Goal: Task Accomplishment & Management: Manage account settings

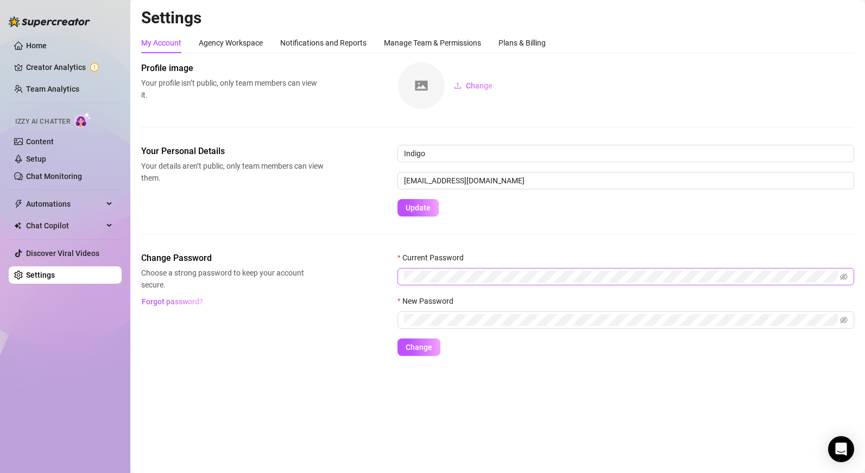
click at [439, 285] on span at bounding box center [625, 276] width 457 height 17
click at [846, 274] on icon "eye-invisible" at bounding box center [844, 277] width 8 height 7
click at [847, 319] on icon "eye-invisible" at bounding box center [844, 321] width 8 height 8
click at [401, 351] on button "Change" at bounding box center [418, 347] width 43 height 17
click at [506, 269] on span at bounding box center [625, 276] width 457 height 17
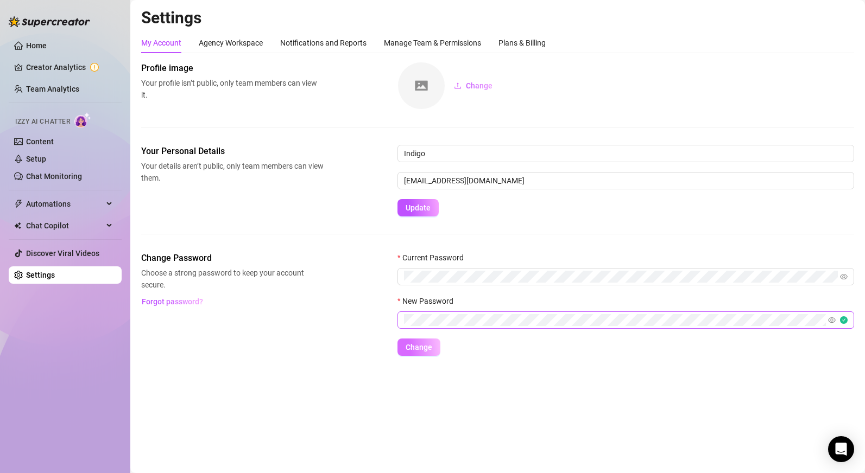
click at [418, 345] on span "Change" at bounding box center [419, 347] width 27 height 9
click at [418, 348] on span "Change" at bounding box center [419, 347] width 27 height 9
click at [397, 339] on button "Change" at bounding box center [418, 347] width 43 height 17
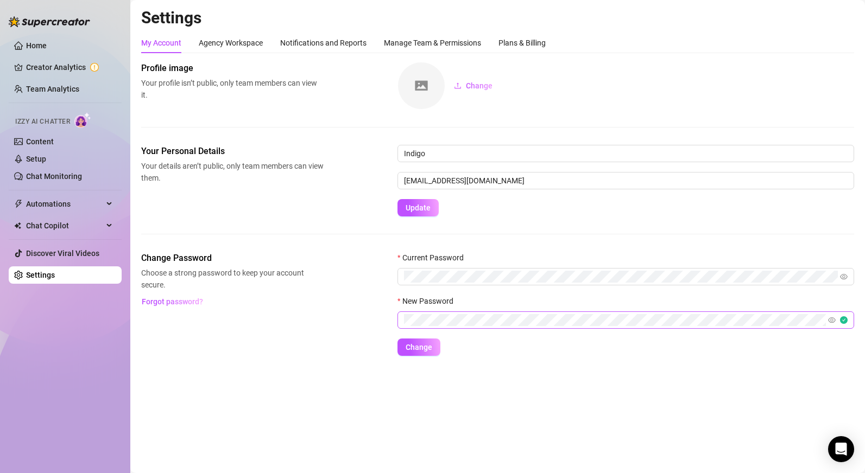
click at [327, 325] on div "Change Password Choose a strong password to keep your account secure. Forgot pa…" at bounding box center [497, 304] width 713 height 104
click at [189, 305] on span "Forgot password?" at bounding box center [172, 302] width 61 height 9
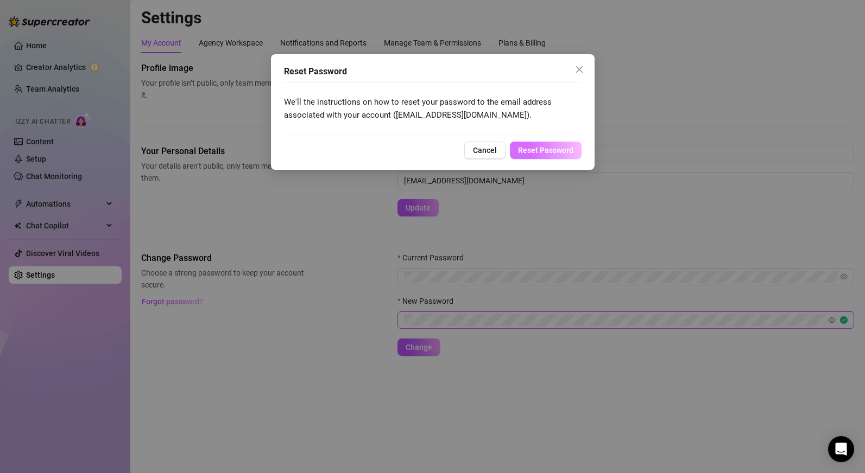
click at [559, 150] on span "Reset Password" at bounding box center [545, 150] width 55 height 9
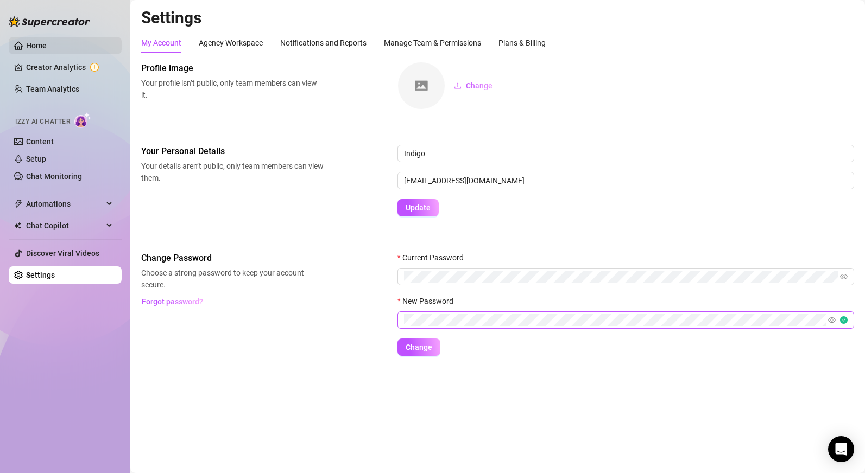
click at [40, 45] on link "Home" at bounding box center [36, 45] width 21 height 9
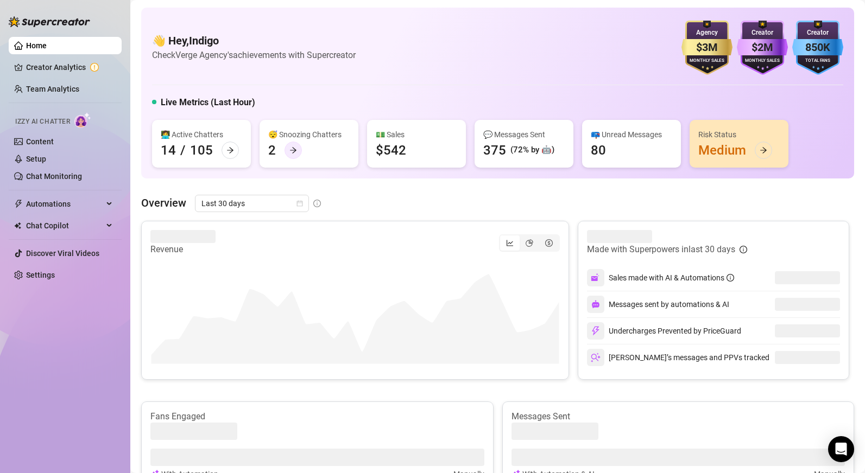
click at [292, 150] on icon "arrow-right" at bounding box center [293, 150] width 7 height 6
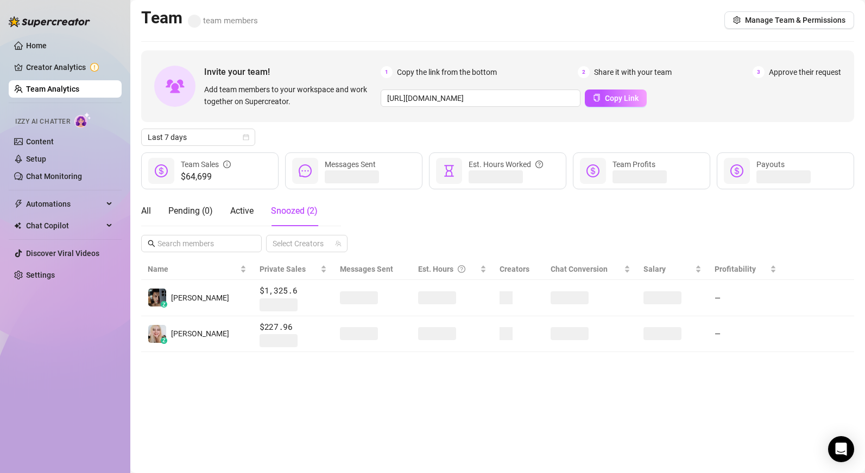
click at [431, 21] on div "Team team members Manage Team & Permissions" at bounding box center [497, 20] width 713 height 25
